Goal: Information Seeking & Learning: Check status

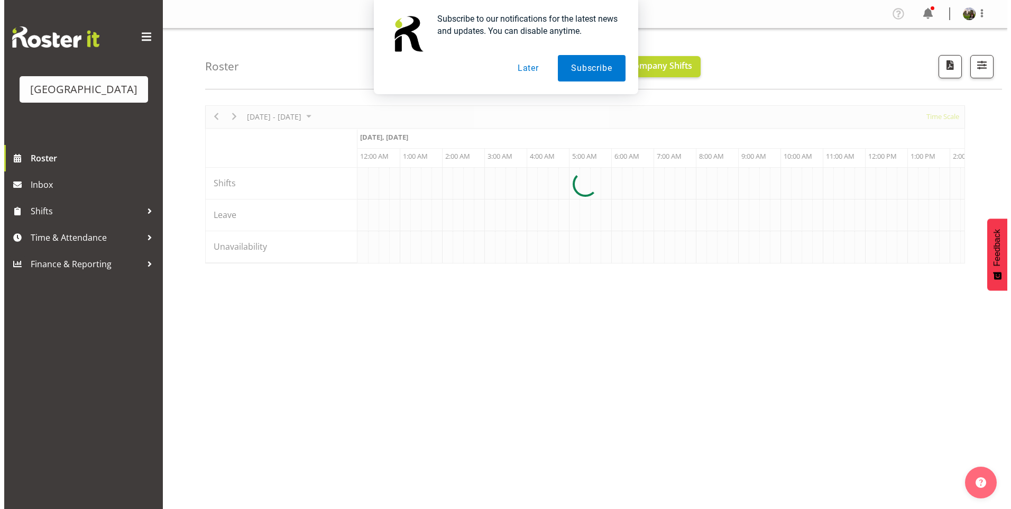
scroll to position [0, 4061]
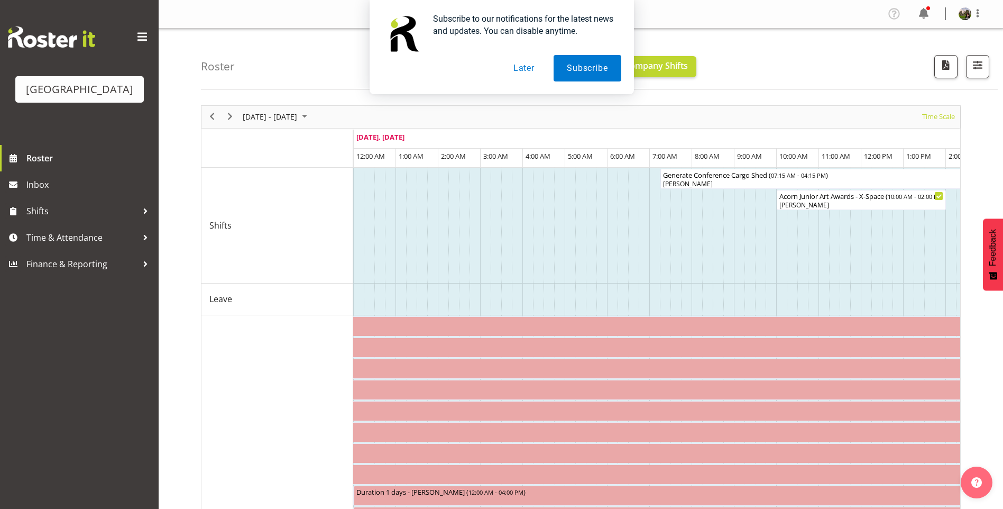
click at [525, 69] on button "Later" at bounding box center [524, 68] width 48 height 26
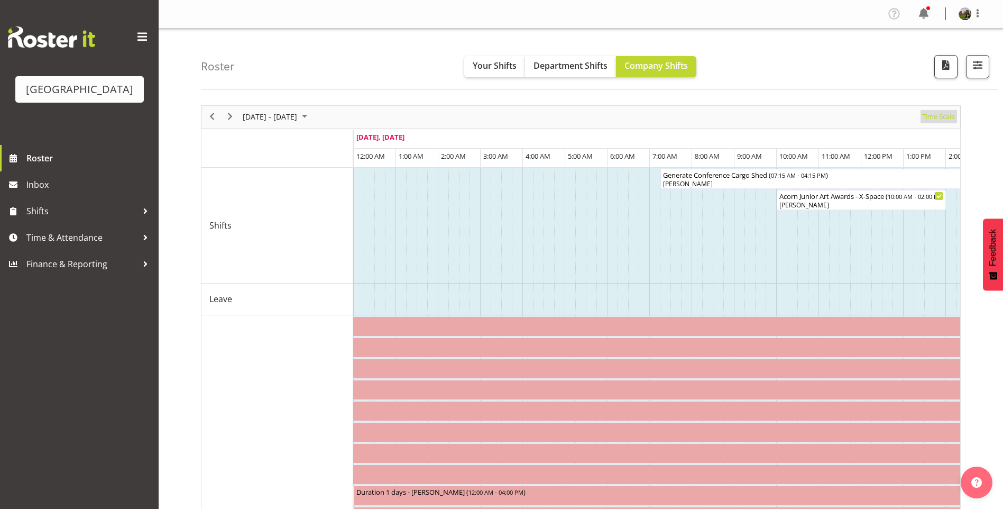
click at [934, 120] on span "Time Scale" at bounding box center [938, 116] width 35 height 13
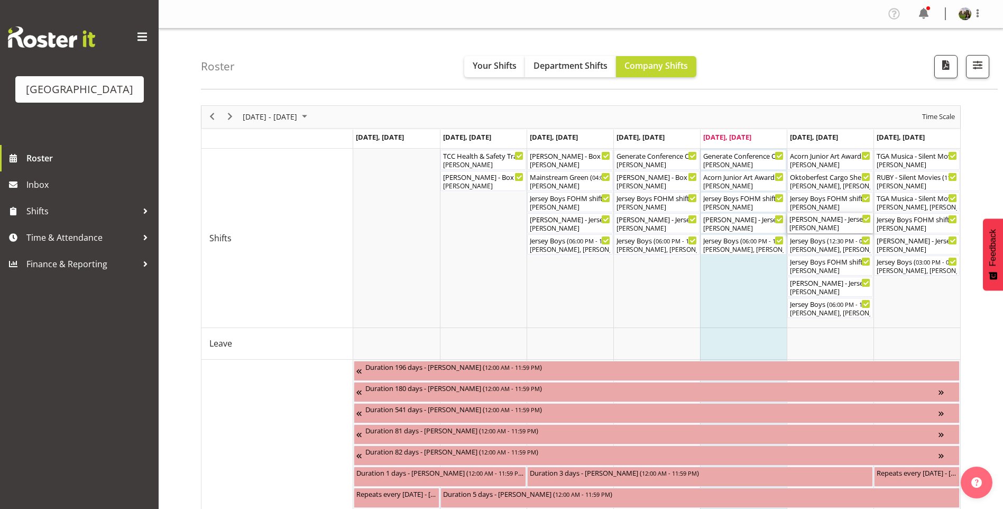
click at [812, 226] on div "[PERSON_NAME]" at bounding box center [829, 228] width 81 height 10
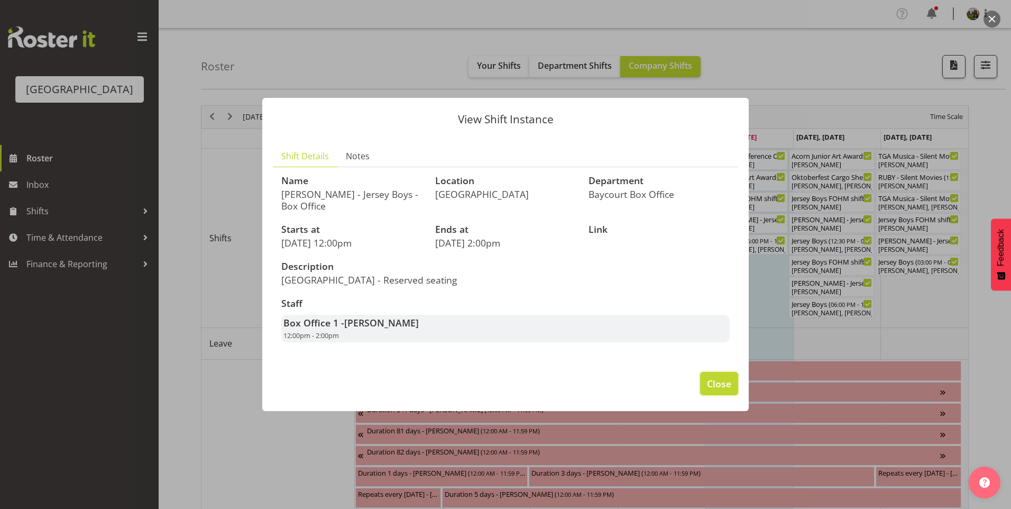
click at [713, 384] on span "Close" at bounding box center [719, 383] width 24 height 14
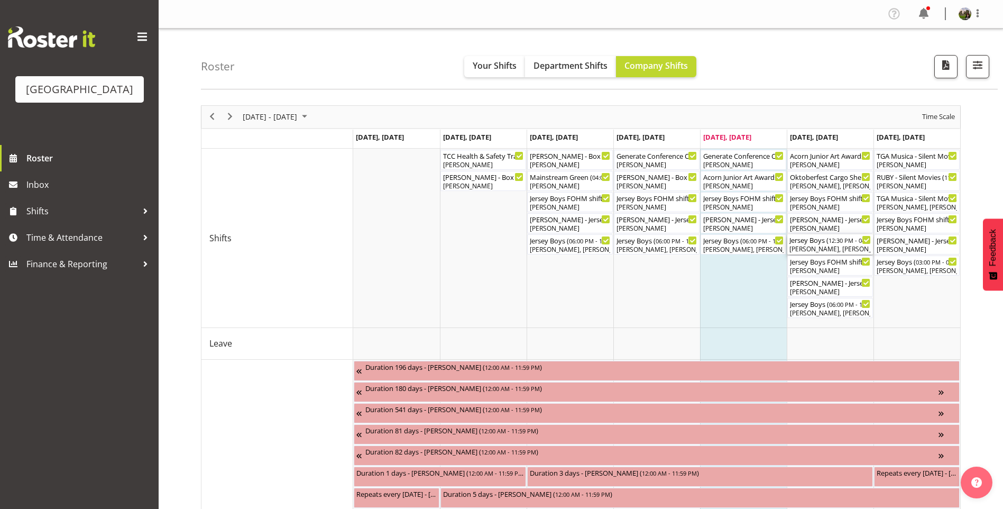
click at [814, 242] on div "Jersey Boys ( 12:30 PM - 04:40 PM )" at bounding box center [829, 239] width 81 height 11
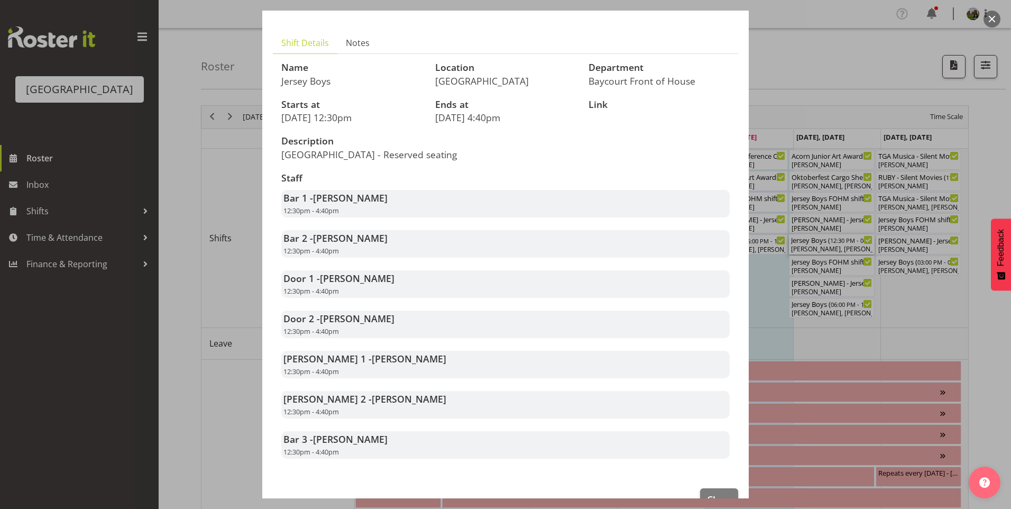
scroll to position [94, 0]
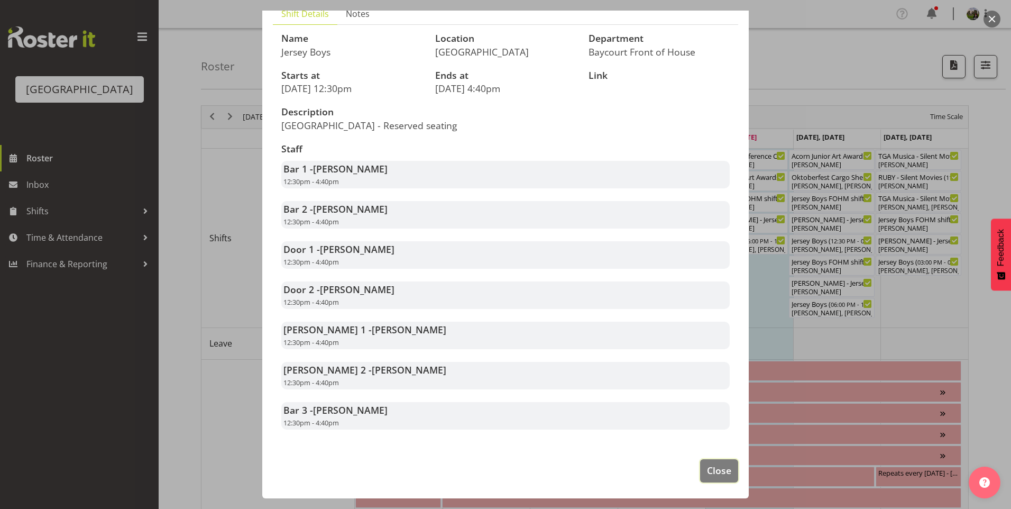
drag, startPoint x: 717, startPoint y: 468, endPoint x: 784, endPoint y: 421, distance: 81.3
click at [717, 467] on span "Close" at bounding box center [719, 470] width 24 height 14
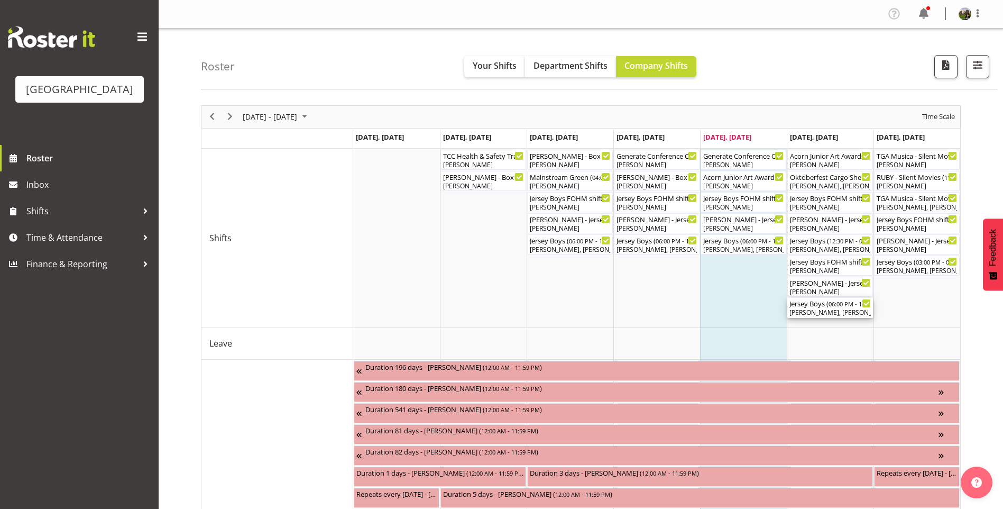
click at [845, 307] on span "06:00 PM - 10:10 PM" at bounding box center [856, 303] width 55 height 8
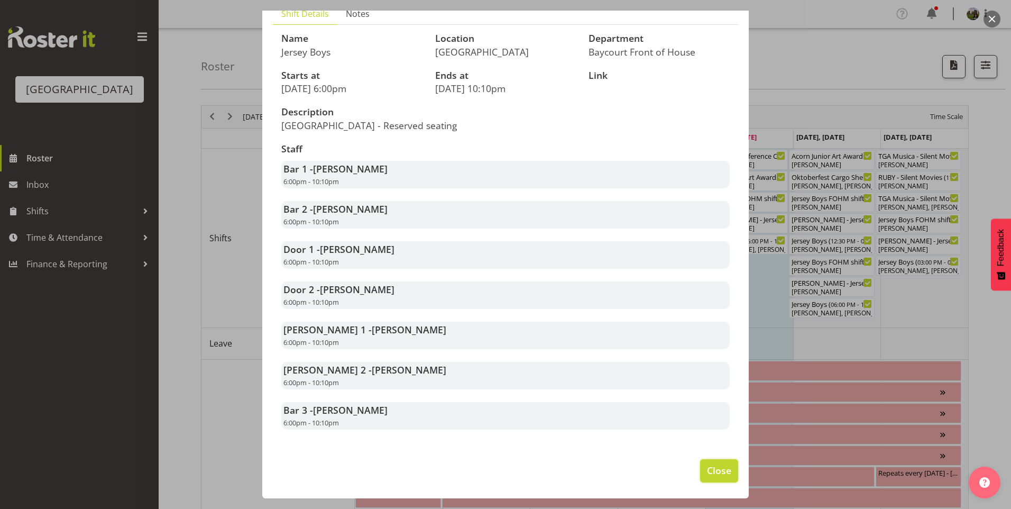
click at [707, 471] on span "Close" at bounding box center [719, 470] width 24 height 14
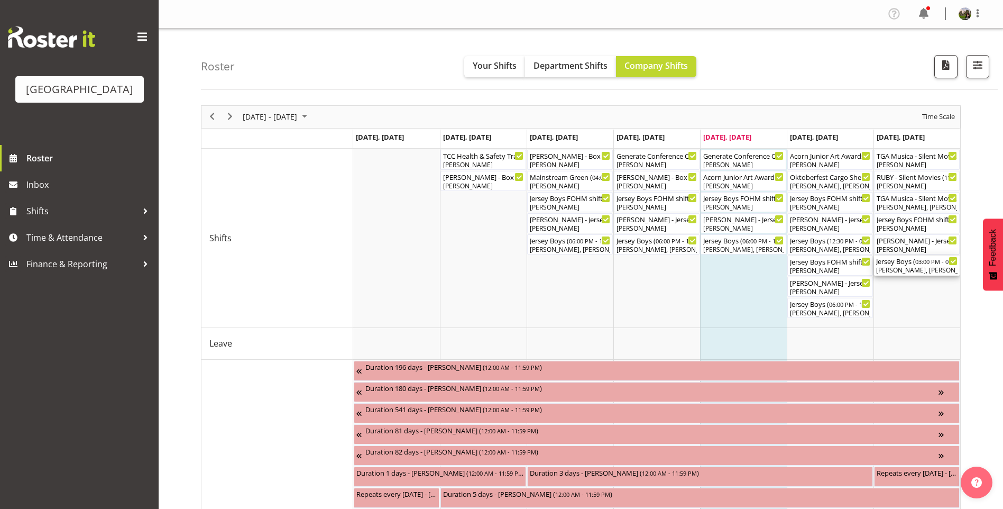
drag, startPoint x: 908, startPoint y: 270, endPoint x: 834, endPoint y: 305, distance: 82.1
click at [907, 271] on div "[PERSON_NAME], [PERSON_NAME], [PERSON_NAME], [PERSON_NAME], [PERSON_NAME], [PER…" at bounding box center [916, 270] width 81 height 10
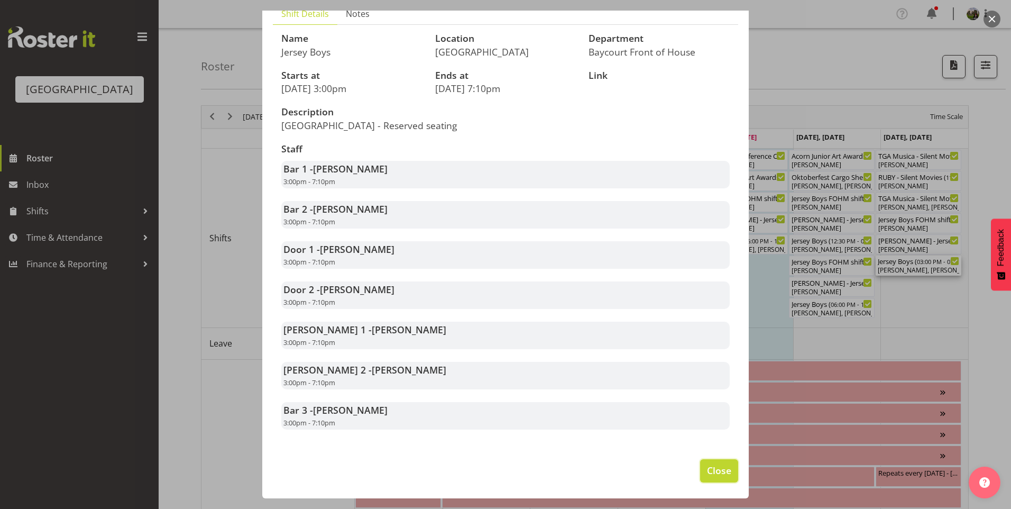
click at [707, 475] on span "Close" at bounding box center [719, 470] width 24 height 14
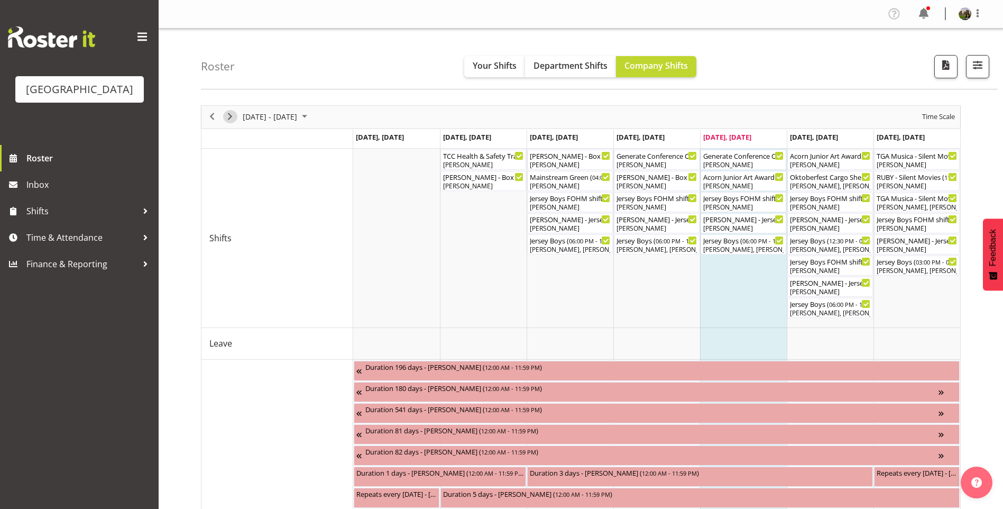
click at [231, 113] on span "Next" at bounding box center [230, 116] width 13 height 13
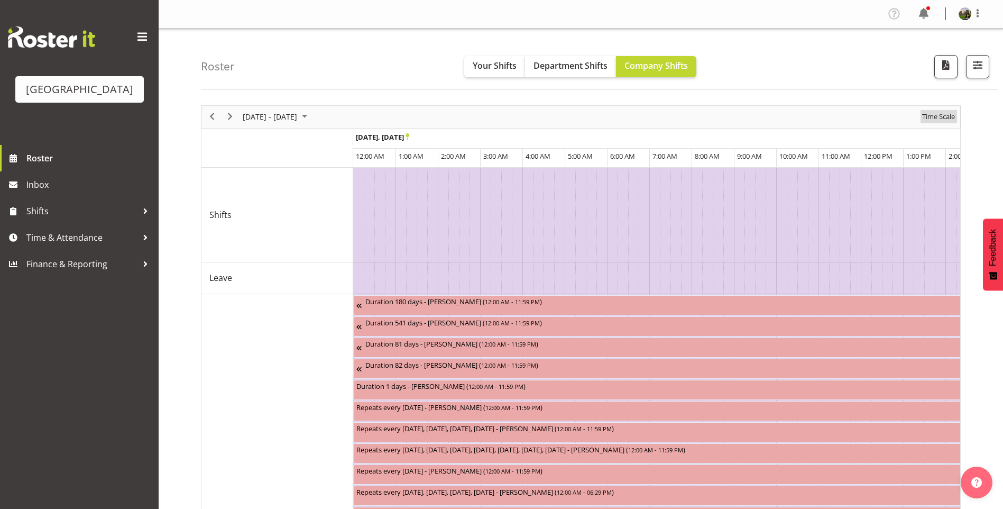
click at [928, 117] on span "Time Scale" at bounding box center [938, 116] width 35 height 13
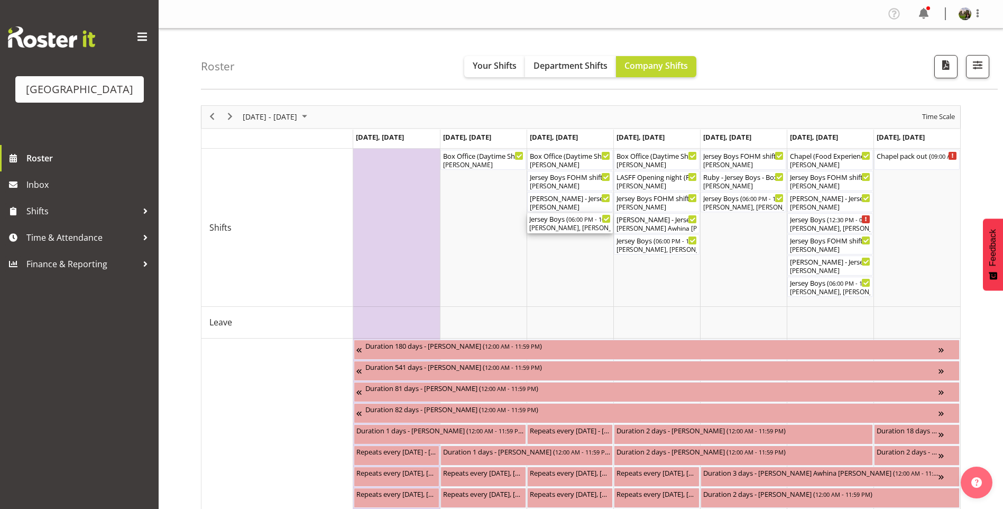
click at [569, 225] on div "[PERSON_NAME], [PERSON_NAME], [PERSON_NAME], [PERSON_NAME], [PERSON_NAME], [PER…" at bounding box center [569, 228] width 81 height 10
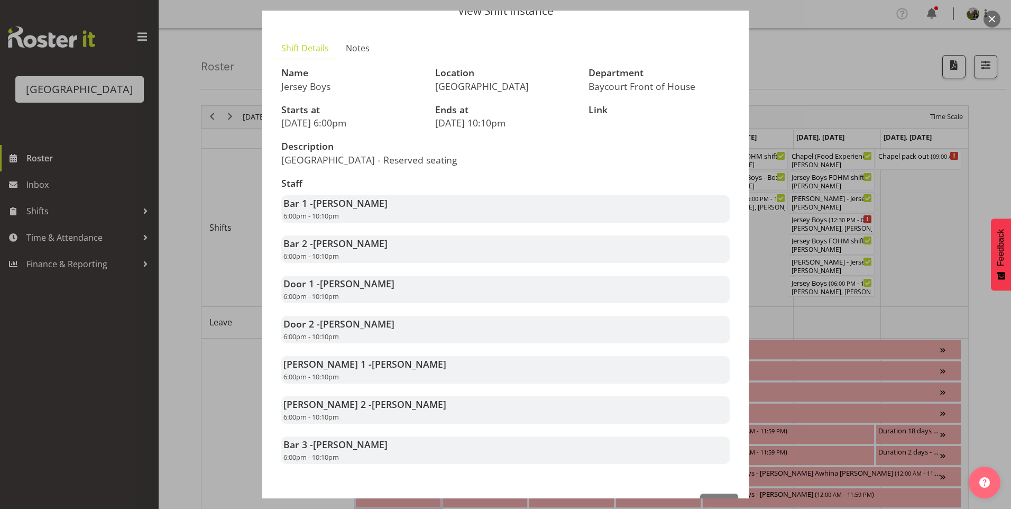
scroll to position [94, 0]
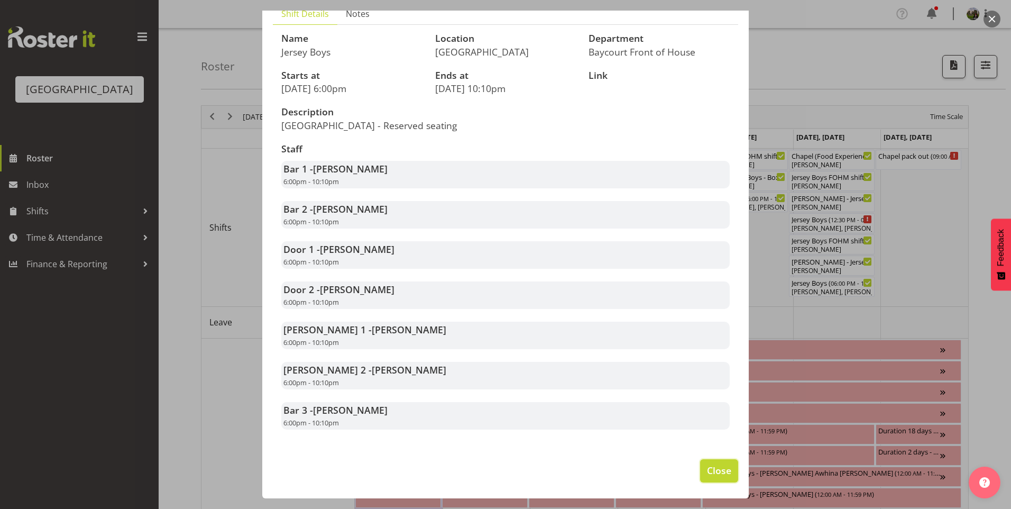
click at [712, 475] on span "Close" at bounding box center [719, 470] width 24 height 14
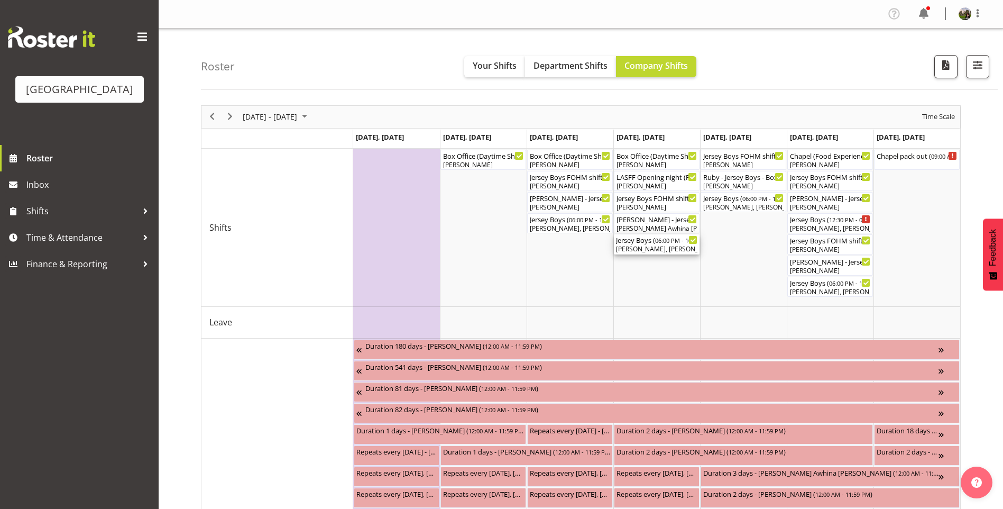
click at [655, 245] on div "[PERSON_NAME], [PERSON_NAME], [PERSON_NAME], [PERSON_NAME], [PERSON_NAME], [PER…" at bounding box center [656, 249] width 81 height 10
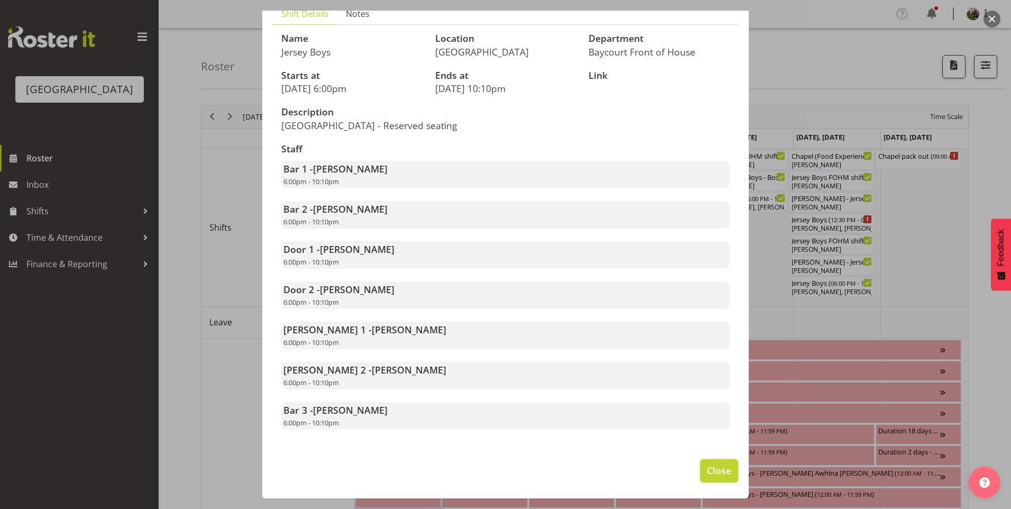
click at [708, 479] on button "Close" at bounding box center [719, 470] width 38 height 23
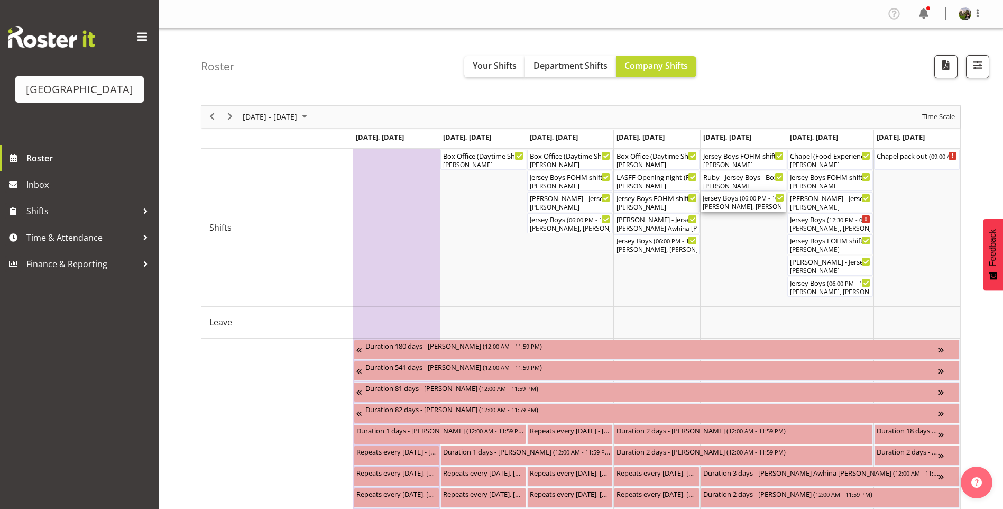
click at [729, 206] on div "[PERSON_NAME], [PERSON_NAME], [PERSON_NAME], [PERSON_NAME], [PERSON_NAME], [PER…" at bounding box center [743, 207] width 81 height 10
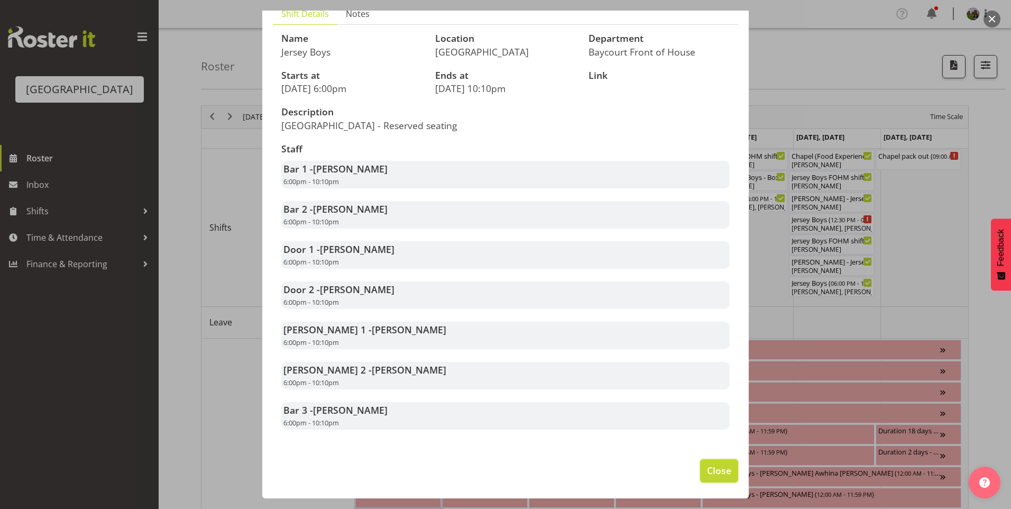
click at [707, 470] on span "Close" at bounding box center [719, 470] width 24 height 14
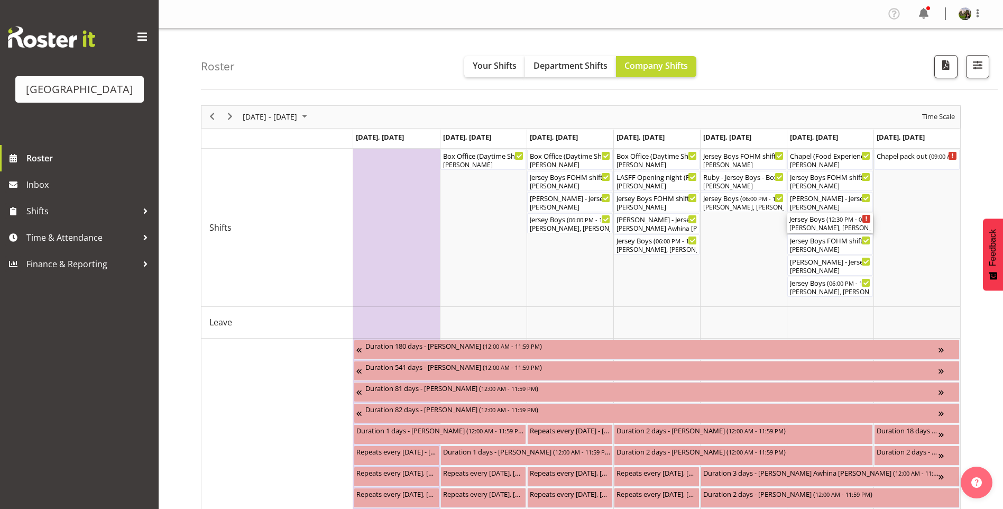
click at [808, 226] on div "[PERSON_NAME], [PERSON_NAME], [PERSON_NAME], [PERSON_NAME], [PERSON_NAME], [PER…" at bounding box center [829, 228] width 81 height 10
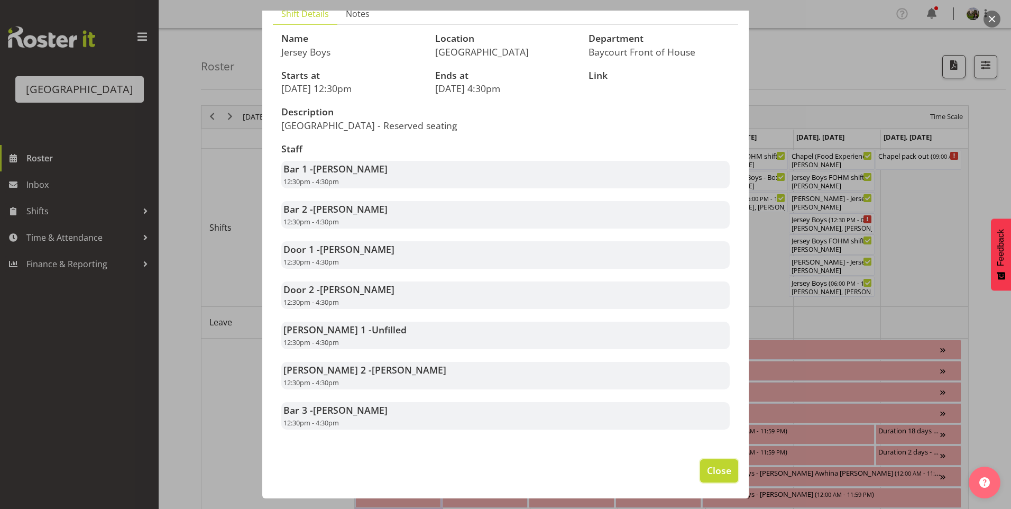
click at [707, 468] on span "Close" at bounding box center [719, 470] width 24 height 14
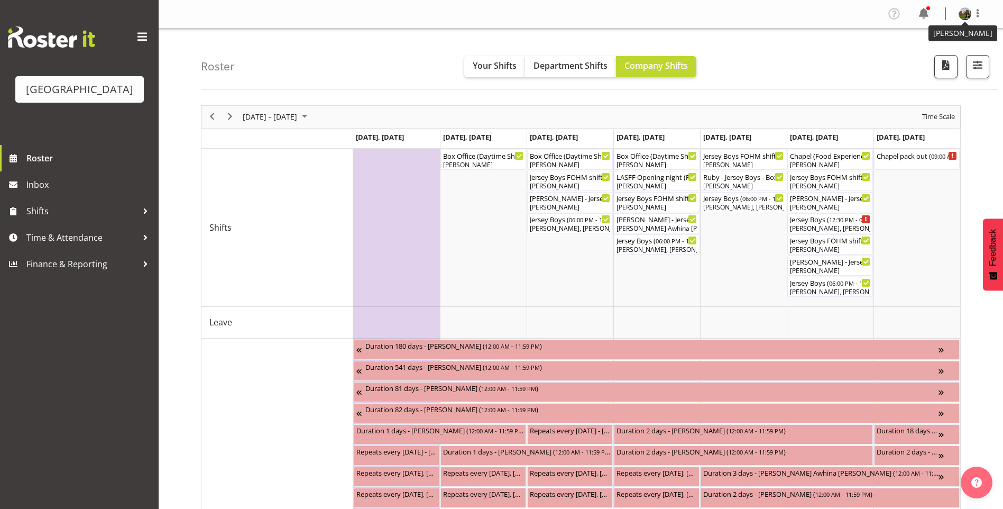
click at [960, 16] on img at bounding box center [965, 13] width 13 height 13
click at [228, 114] on span "Next" at bounding box center [230, 116] width 13 height 13
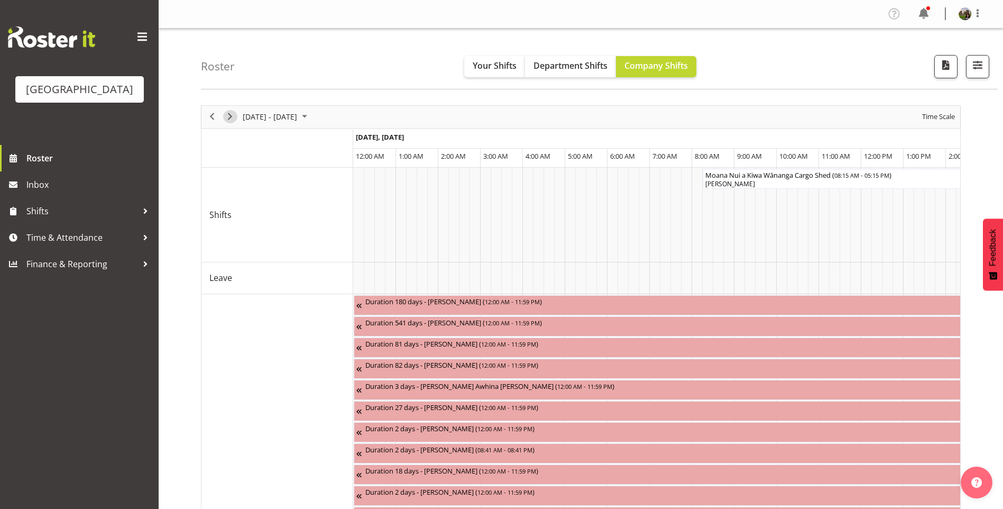
click at [230, 115] on span "Next" at bounding box center [230, 116] width 13 height 13
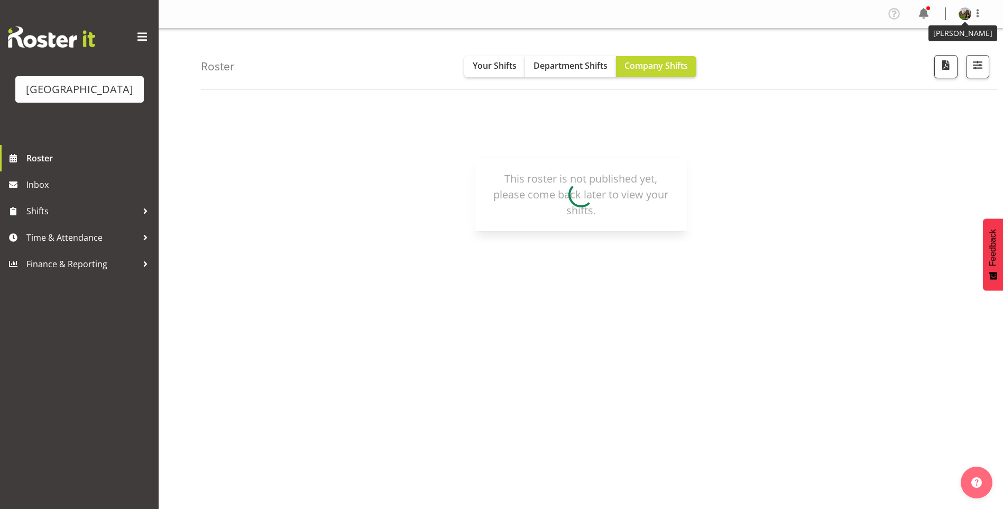
click at [961, 15] on img at bounding box center [965, 13] width 13 height 13
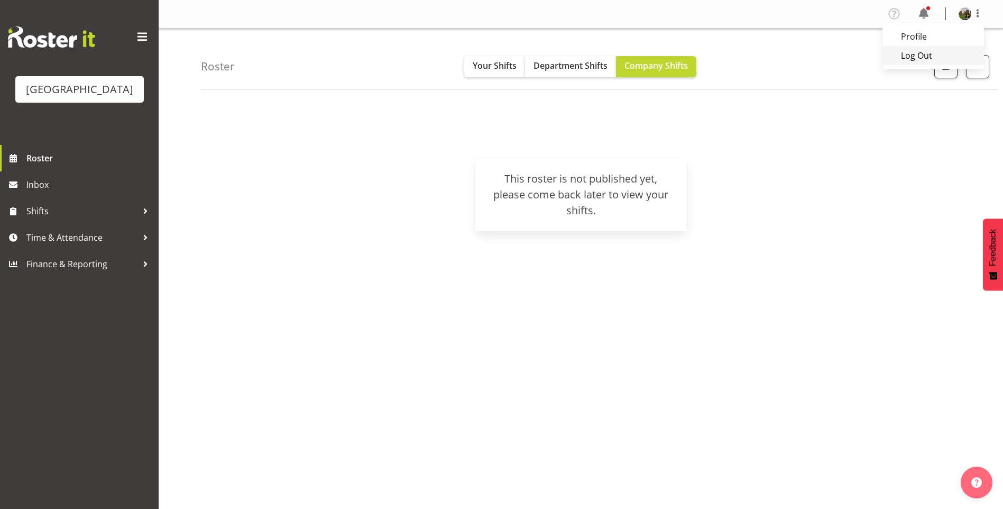
click at [898, 54] on link "Log Out" at bounding box center [933, 55] width 102 height 19
